Goal: Transaction & Acquisition: Subscribe to service/newsletter

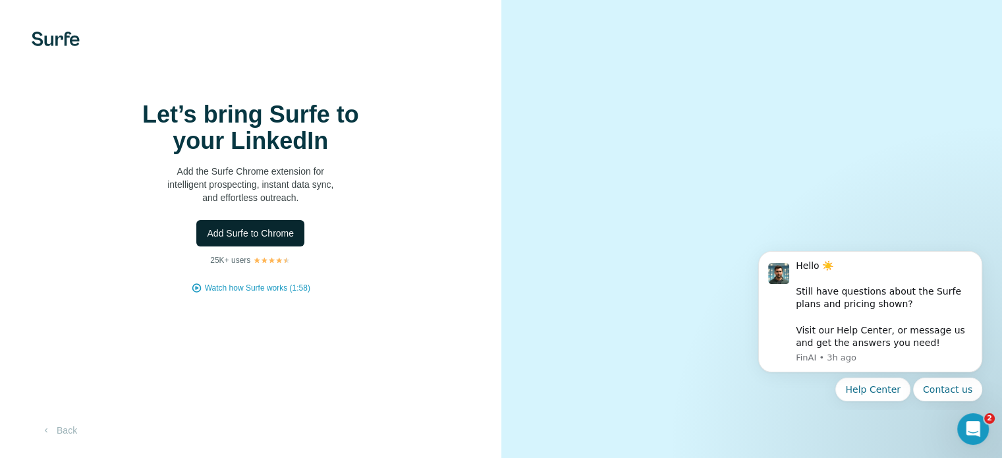
click at [294, 240] on span "Add Surfe to Chrome" at bounding box center [250, 233] width 87 height 13
click at [275, 240] on span "Add Surfe to Chrome" at bounding box center [250, 233] width 87 height 13
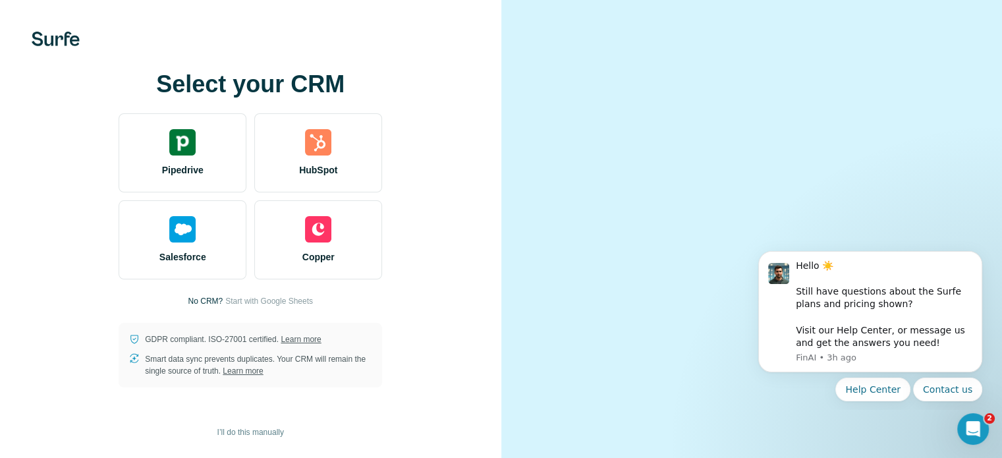
click at [594, 326] on video at bounding box center [752, 229] width 428 height 214
click at [972, 429] on icon "Open Intercom Messenger" at bounding box center [972, 427] width 22 height 22
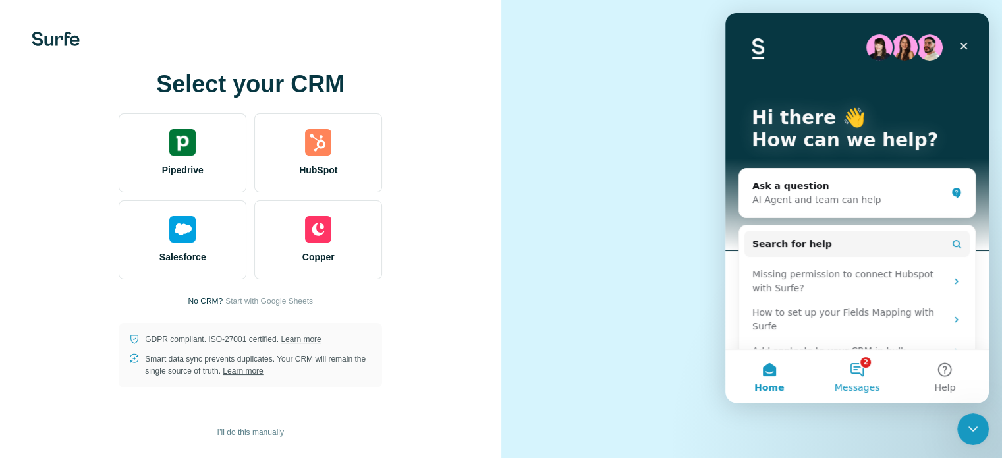
click at [854, 374] on button "2 Messages" at bounding box center [857, 376] width 88 height 53
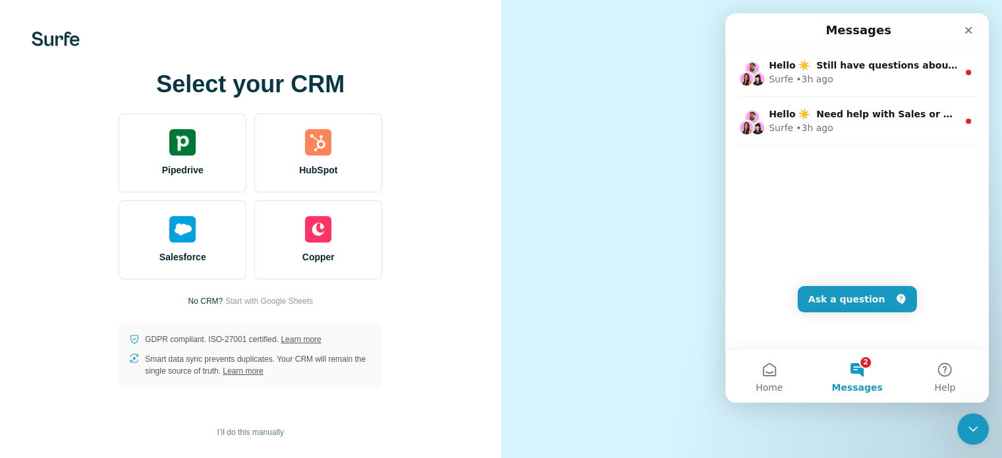
click at [644, 141] on video at bounding box center [752, 229] width 428 height 214
click at [962, 27] on div "Close" at bounding box center [969, 30] width 24 height 24
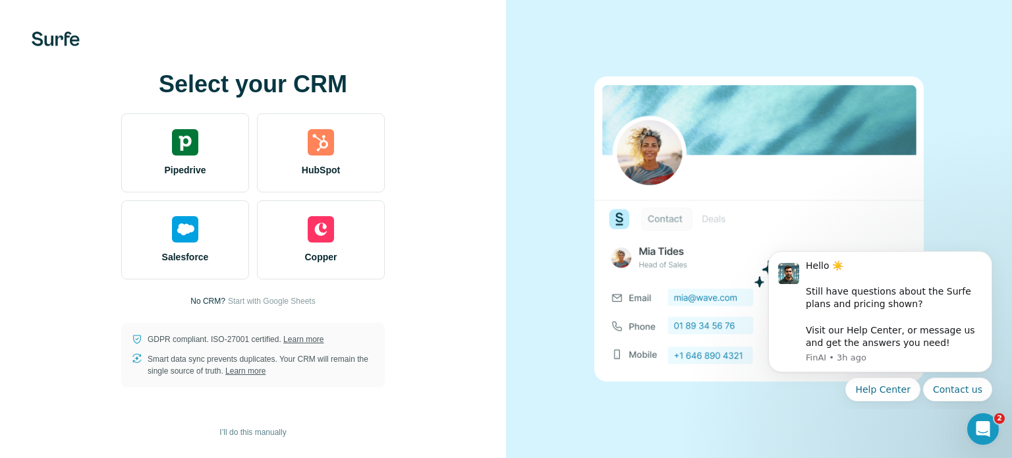
click at [533, 305] on div at bounding box center [759, 229] width 506 height 458
drag, startPoint x: 916, startPoint y: 0, endPoint x: 425, endPoint y: 34, distance: 492.1
click at [425, 34] on div at bounding box center [253, 39] width 506 height 14
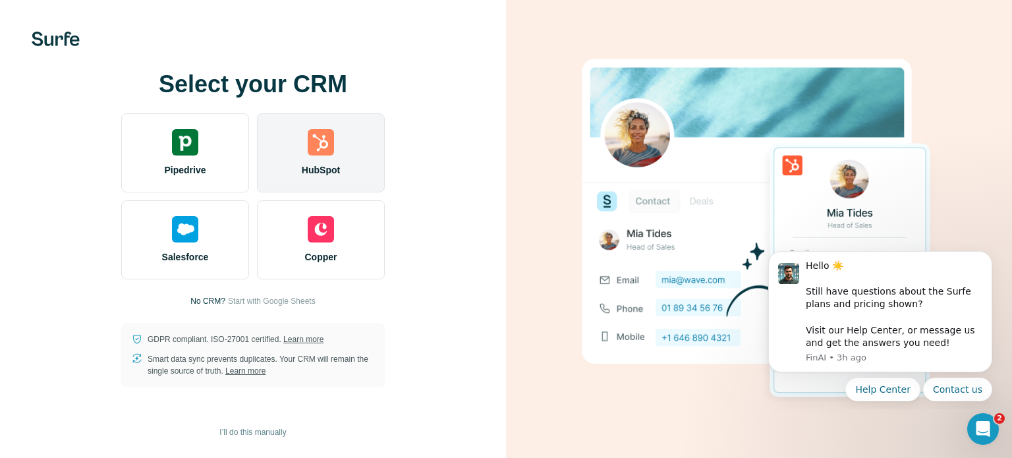
click at [319, 143] on img at bounding box center [321, 142] width 26 height 26
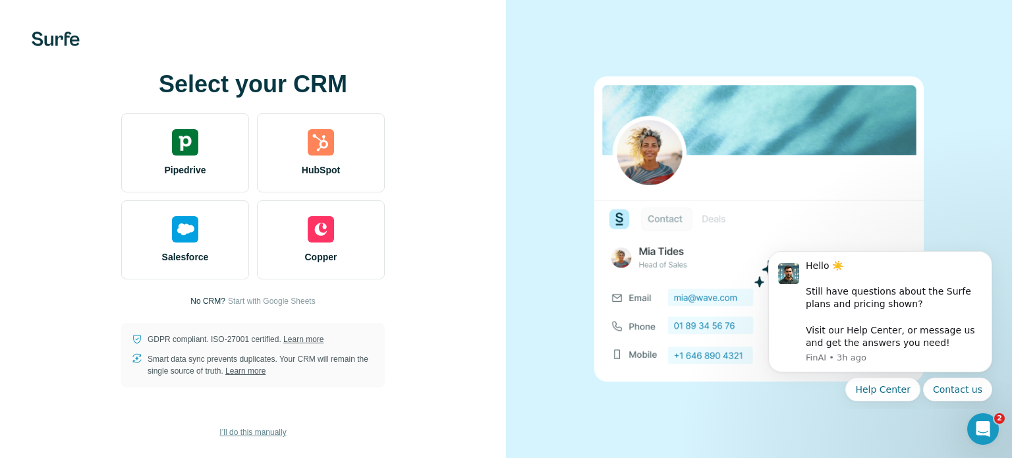
click at [246, 435] on span "I’ll do this manually" at bounding box center [252, 432] width 67 height 12
